Goal: Information Seeking & Learning: Learn about a topic

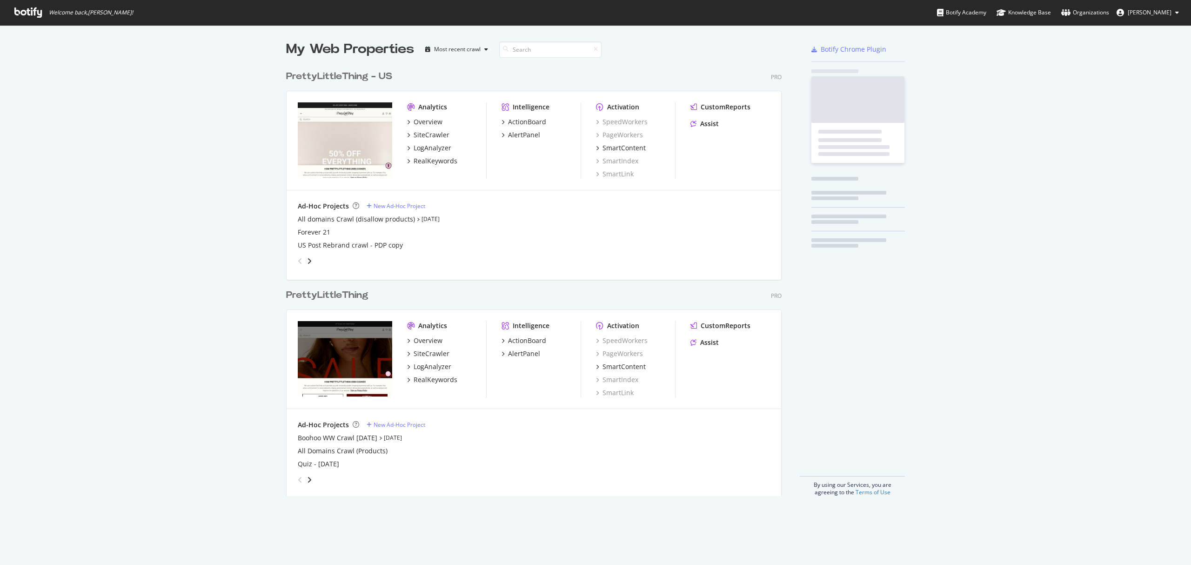
scroll to position [428, 494]
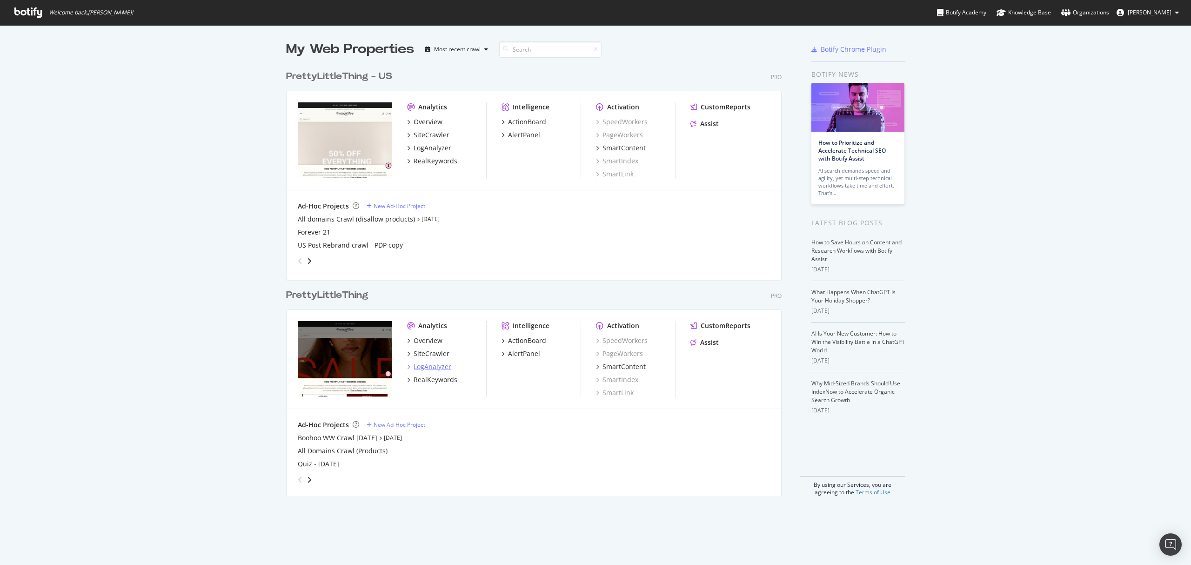
click at [430, 367] on div "LogAnalyzer" at bounding box center [433, 366] width 38 height 9
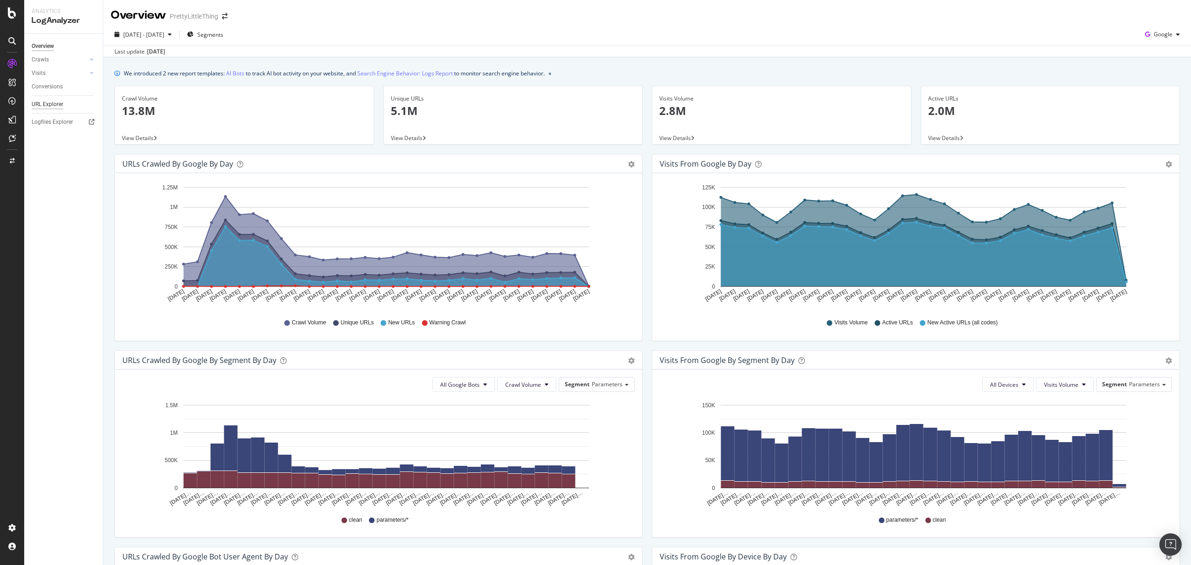
click at [51, 103] on div "URL Explorer" at bounding box center [48, 105] width 32 height 10
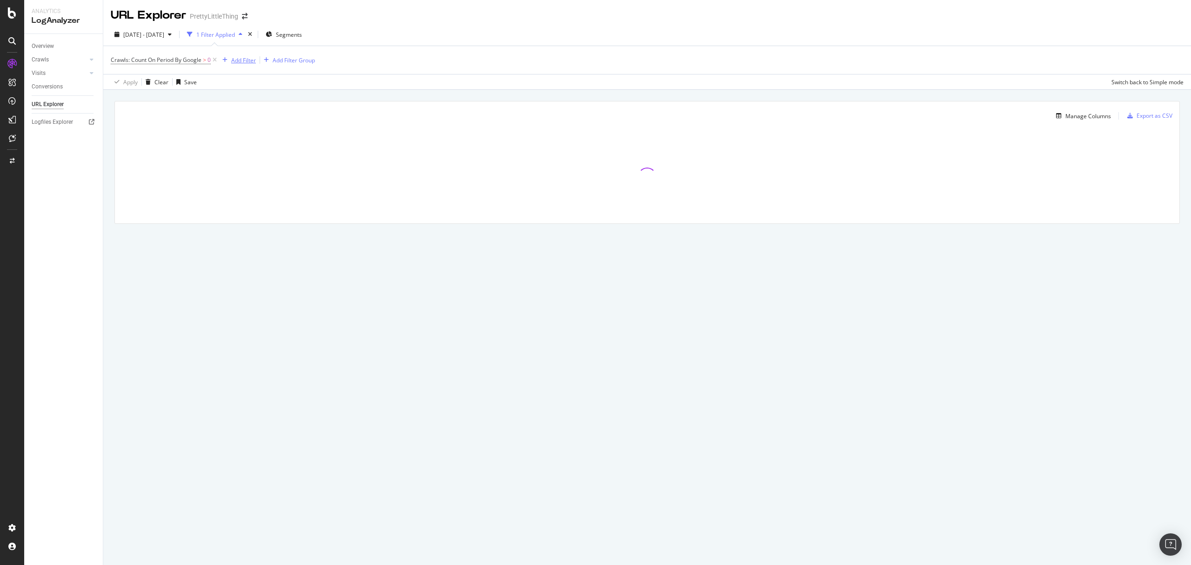
click at [245, 58] on div "Add Filter" at bounding box center [243, 60] width 25 height 8
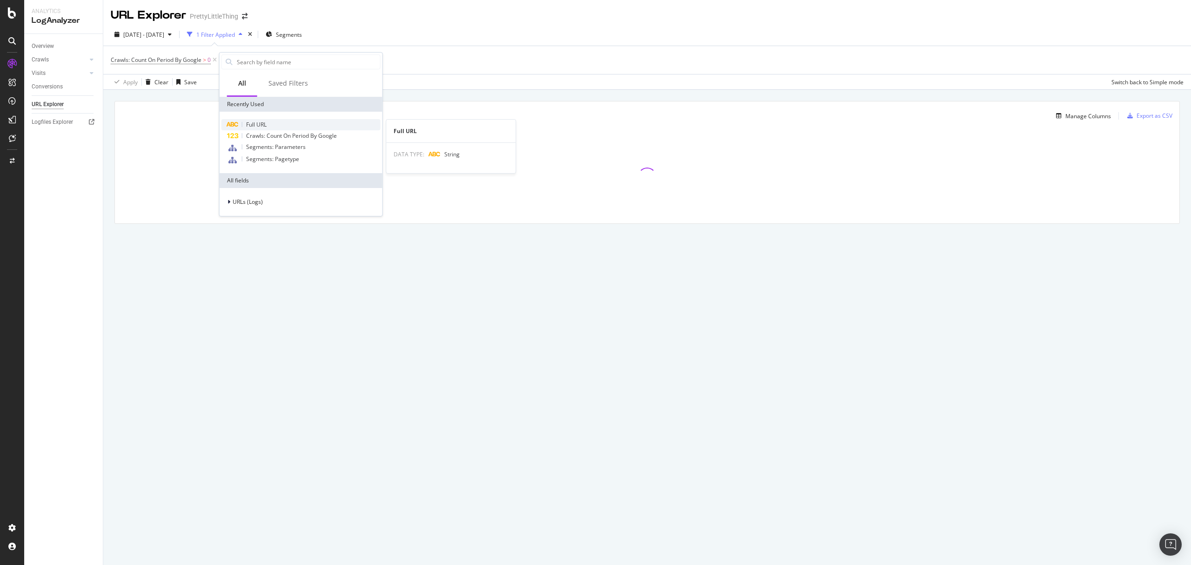
click at [253, 122] on span "Full URL" at bounding box center [256, 125] width 20 height 8
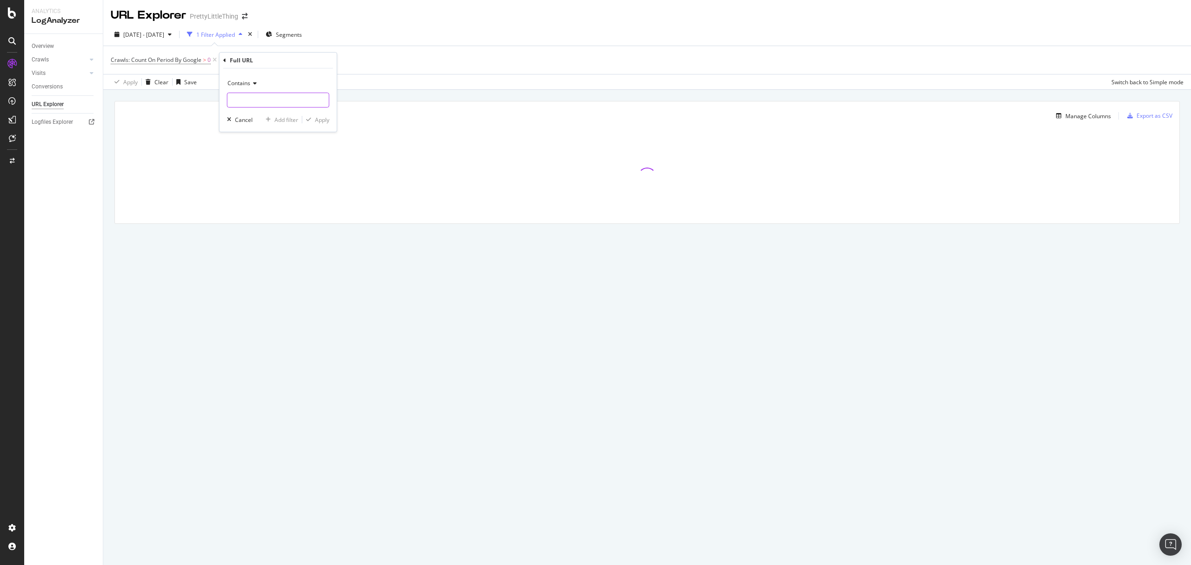
click at [239, 101] on input "text" at bounding box center [278, 100] width 101 height 15
paste input "cdn-img"
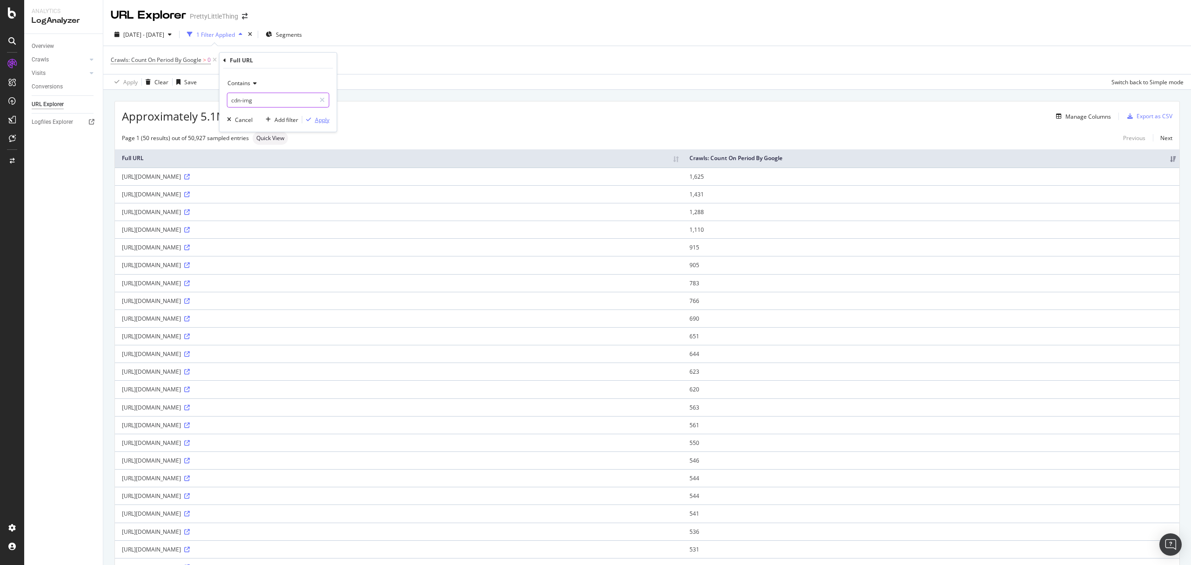
type input "cdn-img"
click at [316, 121] on div "Apply" at bounding box center [322, 120] width 14 height 8
